Goal: Task Accomplishment & Management: Manage account settings

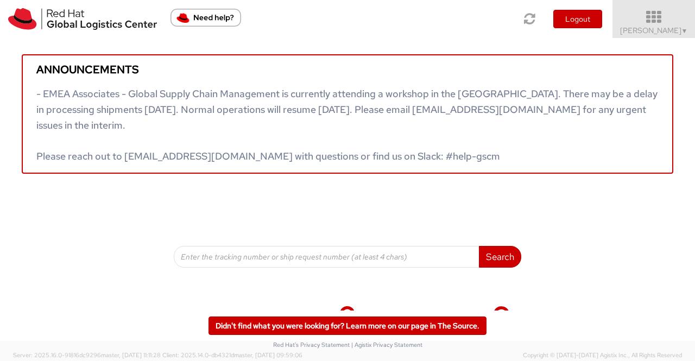
click at [684, 30] on span "▼" at bounding box center [684, 31] width 7 height 9
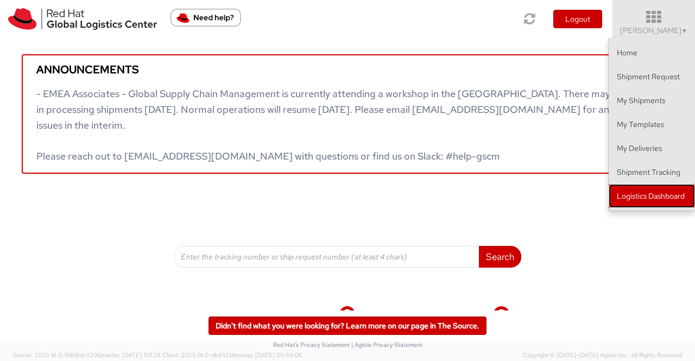
click at [641, 197] on link "Logistics Dashboard" at bounding box center [652, 196] width 86 height 24
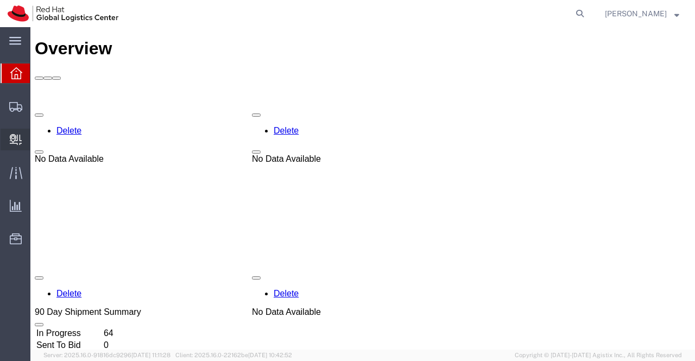
click at [37, 138] on span "Internal Delivery" at bounding box center [34, 140] width 8 height 22
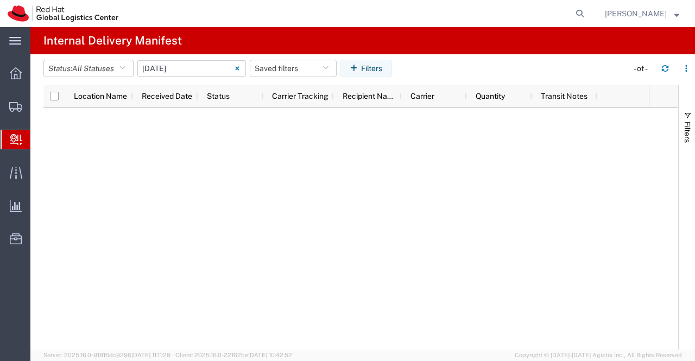
click at [188, 68] on input "[DATE] - [DATE]" at bounding box center [191, 68] width 109 height 16
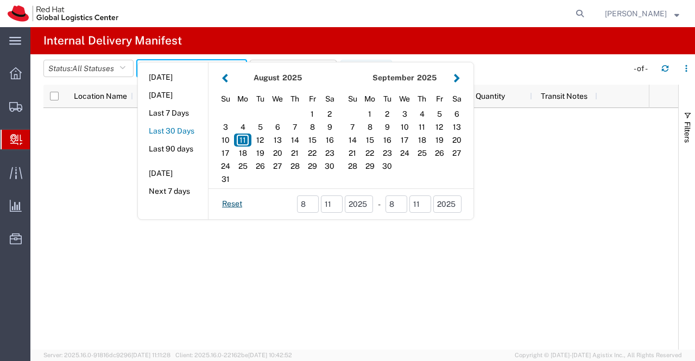
click at [175, 131] on button "Last 30 Days" at bounding box center [173, 131] width 70 height 17
type input "Last 30 Days"
type input "07/13/2025 - 08/11/2025"
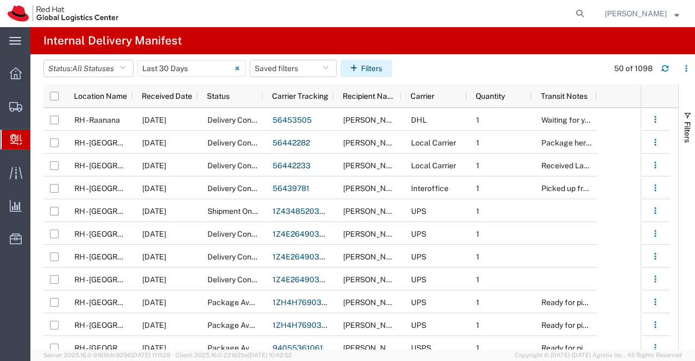
click at [365, 66] on button "Filters" at bounding box center [366, 68] width 52 height 17
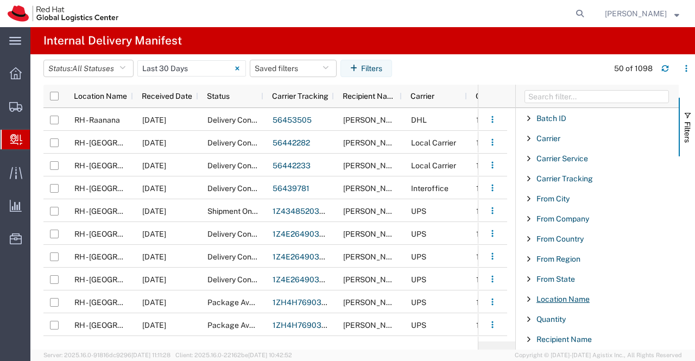
click at [568, 295] on span "Location Name" at bounding box center [562, 299] width 53 height 9
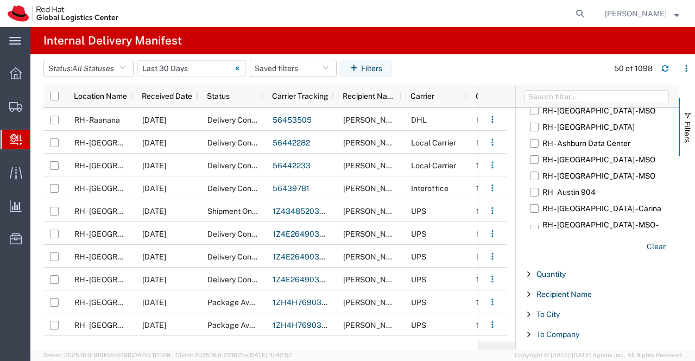
scroll to position [271, 0]
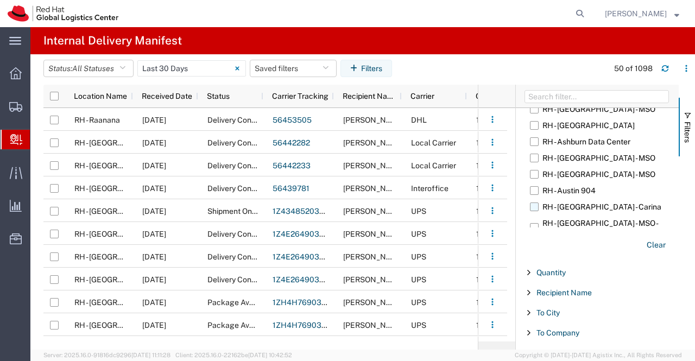
click at [567, 206] on label "RH - Bangalore - Carina" at bounding box center [601, 207] width 142 height 16
click at [0, 0] on input "RH - Bangalore - Carina" at bounding box center [0, 0] width 0 height 0
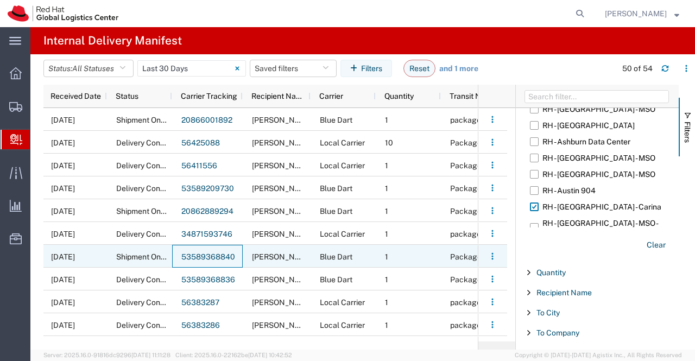
click at [199, 256] on link "53589368840" at bounding box center [208, 256] width 54 height 9
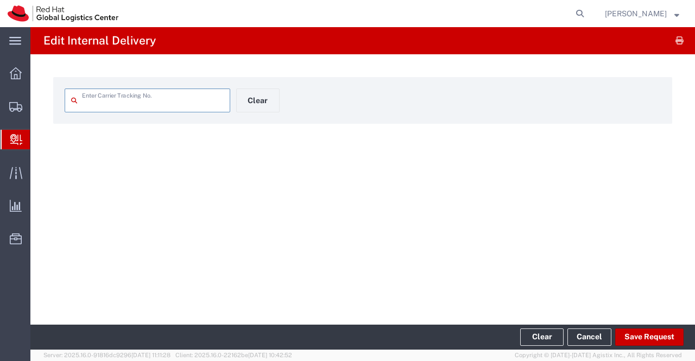
type input "53589368840"
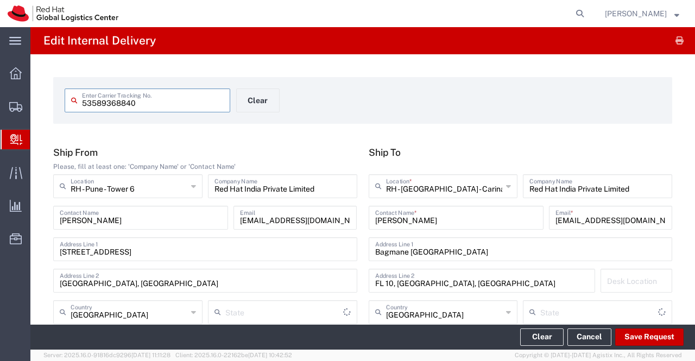
type input "Mahārāshtra"
type input "Your Packaging"
type input "Blue Dart"
type input "Ground"
type input "Karnataka"
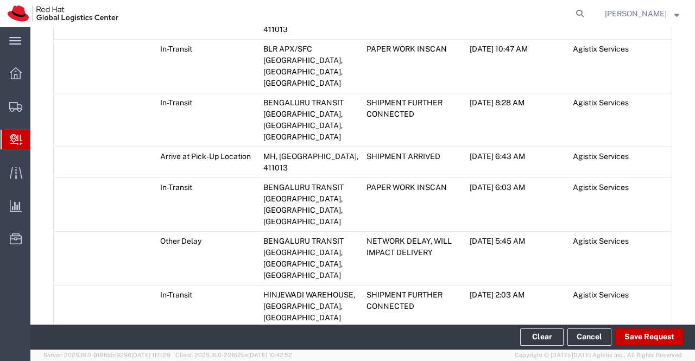
scroll to position [928, 0]
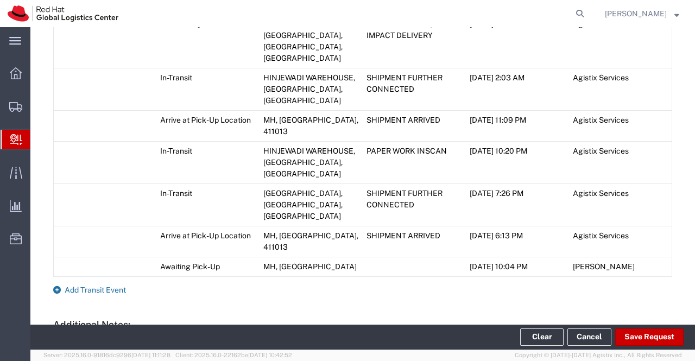
click at [59, 286] on icon at bounding box center [57, 290] width 8 height 8
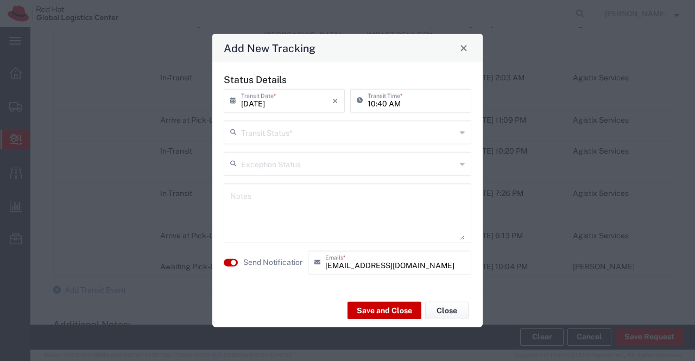
click at [463, 132] on icon at bounding box center [462, 131] width 5 height 17
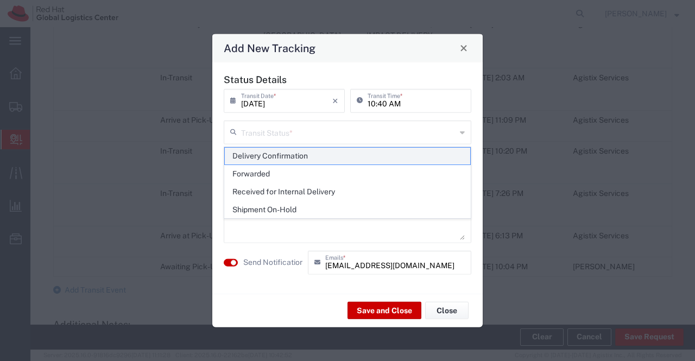
click at [458, 155] on span "Delivery Confirmation" at bounding box center [348, 156] width 246 height 17
type input "Delivery Confirmation"
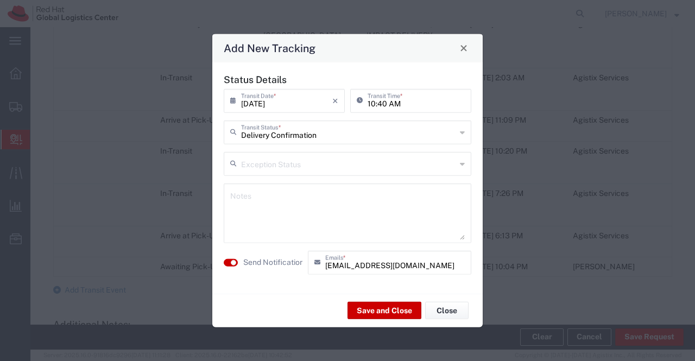
click at [382, 198] on textarea at bounding box center [347, 212] width 235 height 53
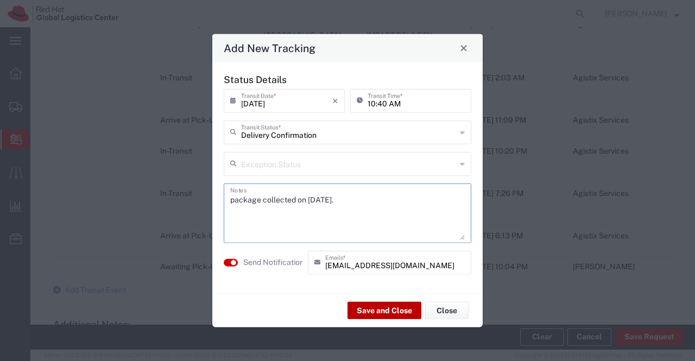
type textarea "package collected on 11th Aug 2025."
click at [379, 311] on button "Save and Close" at bounding box center [384, 310] width 74 height 17
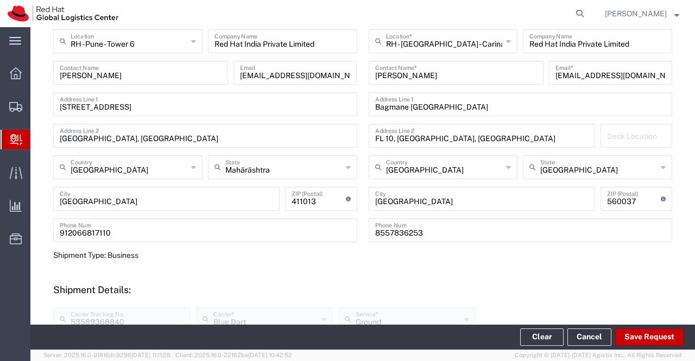
scroll to position [0, 0]
